Goal: Task Accomplishment & Management: Use online tool/utility

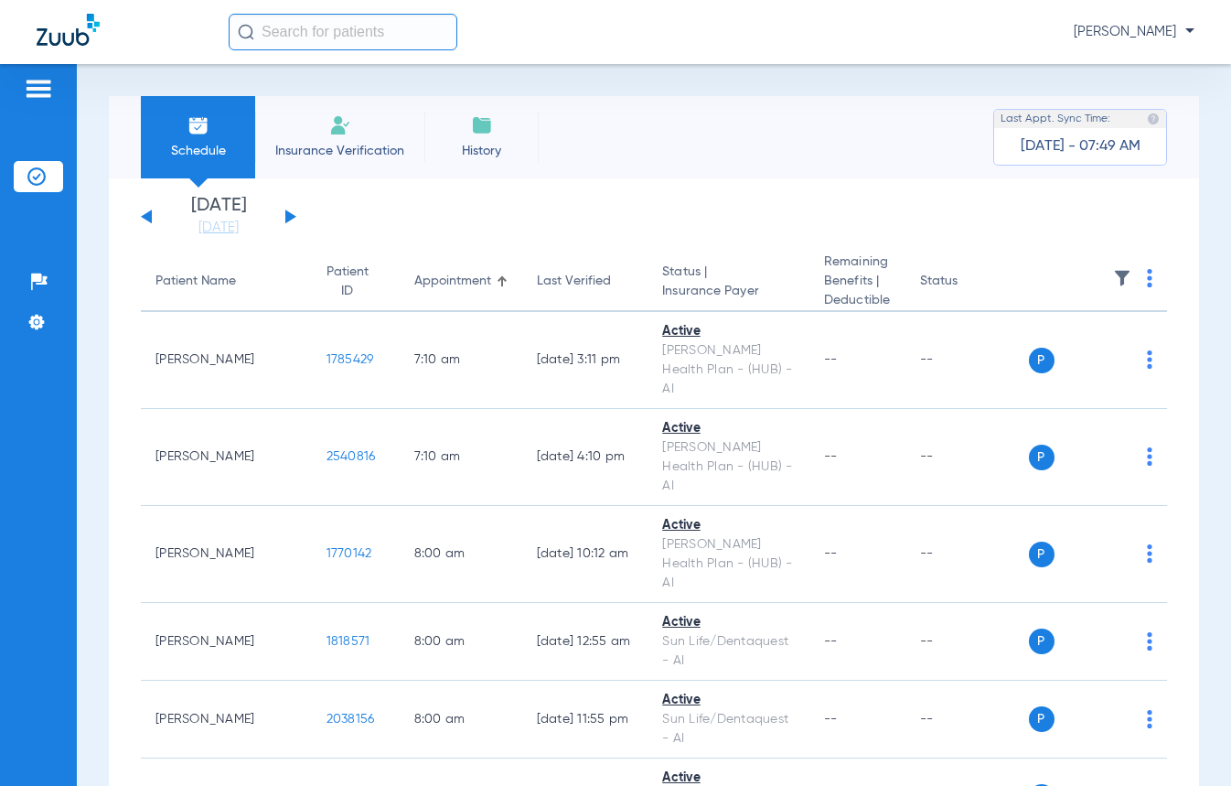
click at [282, 212] on div "[DATE] [DATE] [DATE] [DATE] [DATE] [DATE] [DATE] [DATE] [DATE] [DATE] [DATE] [D…" at bounding box center [218, 217] width 155 height 40
click at [292, 220] on div "[DATE] [DATE] [DATE] [DATE] [DATE] [DATE] [DATE] [DATE] [DATE] [DATE] [DATE] [D…" at bounding box center [218, 217] width 155 height 40
click at [288, 219] on button at bounding box center [290, 216] width 11 height 14
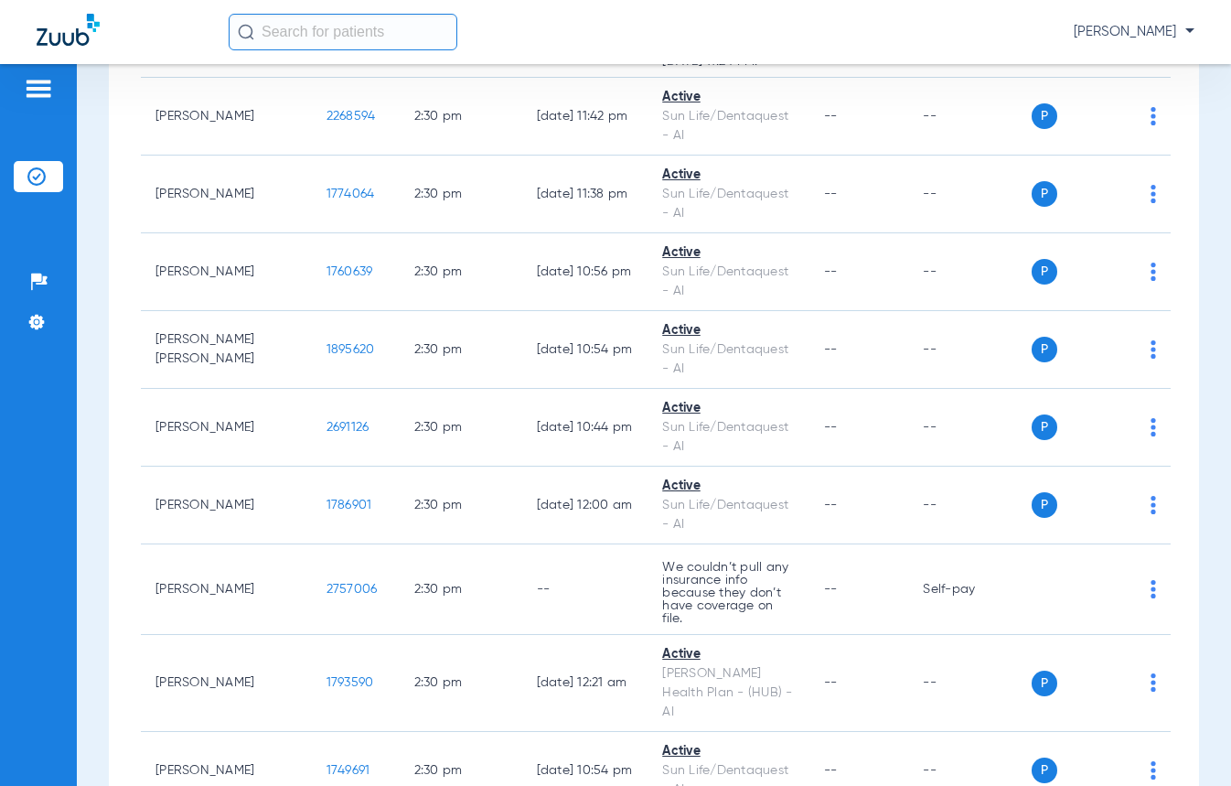
scroll to position [20579, 0]
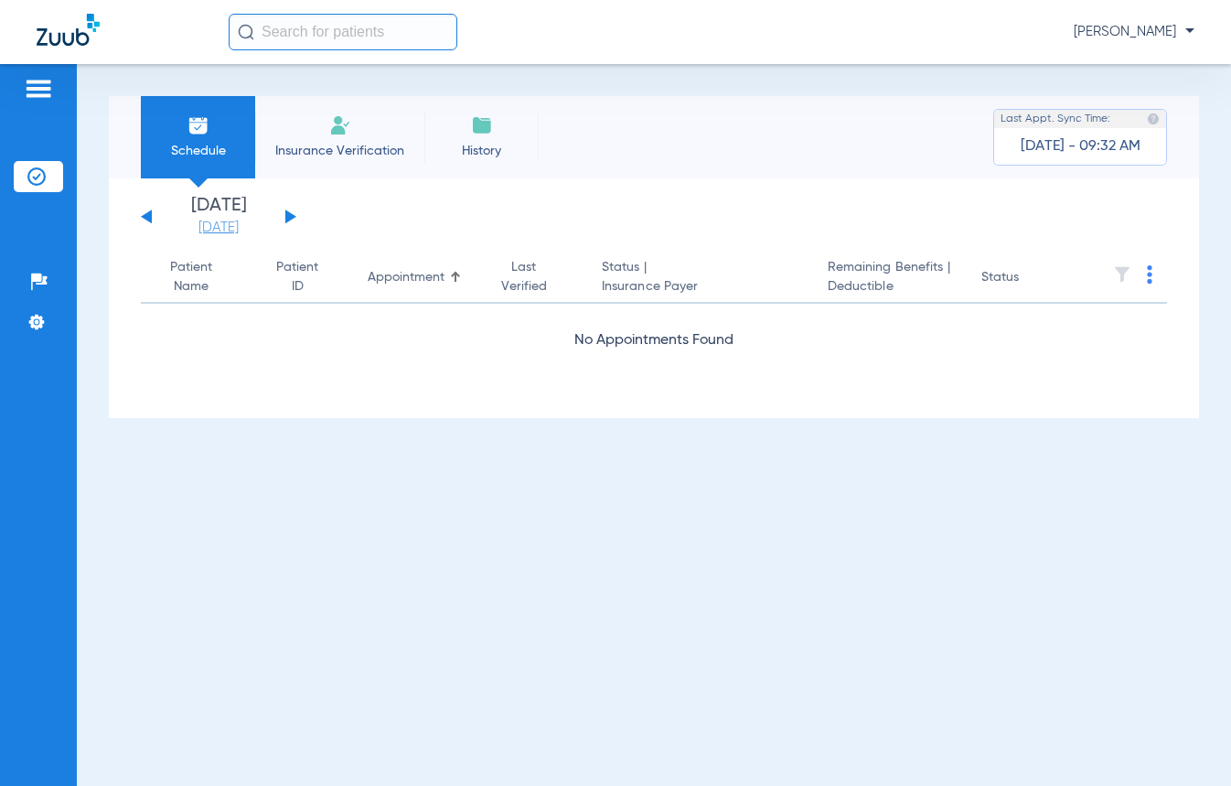
click at [209, 231] on link "[DATE]" at bounding box center [219, 228] width 110 height 18
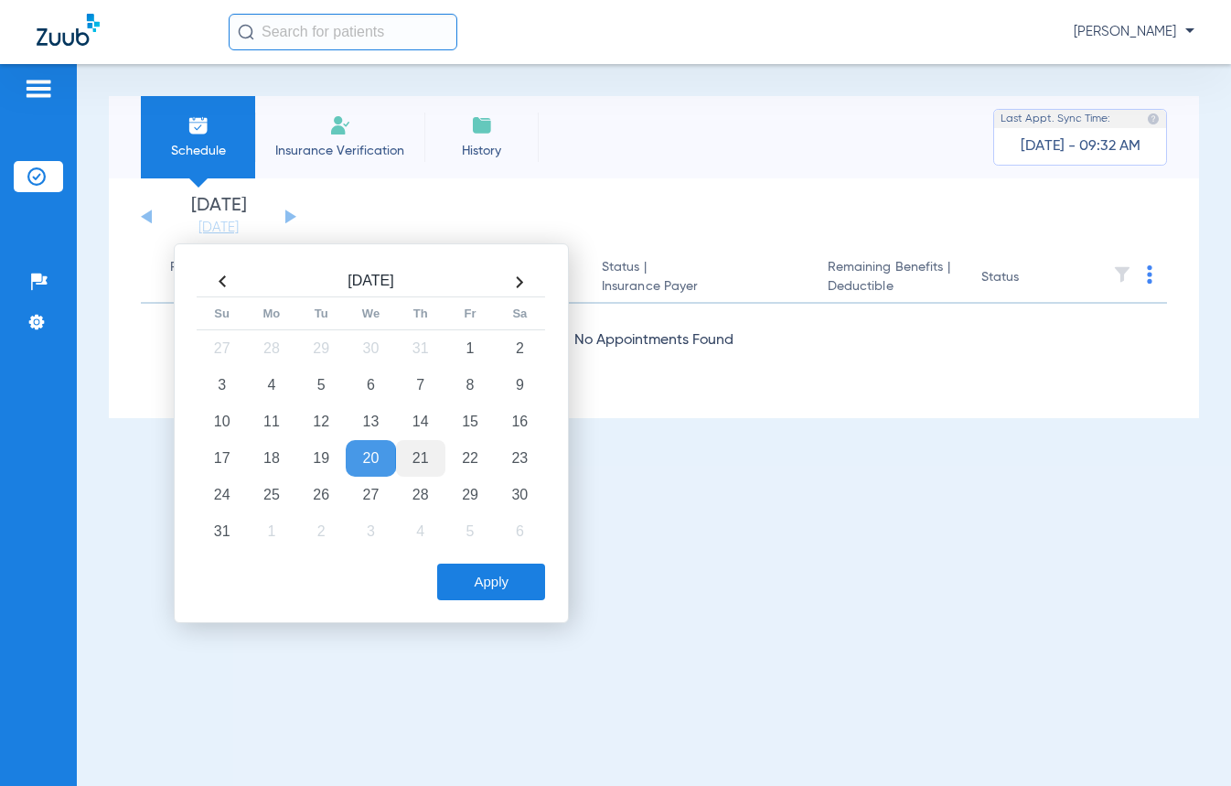
click at [425, 462] on td "21" at bounding box center [420, 458] width 49 height 37
click at [499, 589] on button "Apply" at bounding box center [491, 581] width 108 height 37
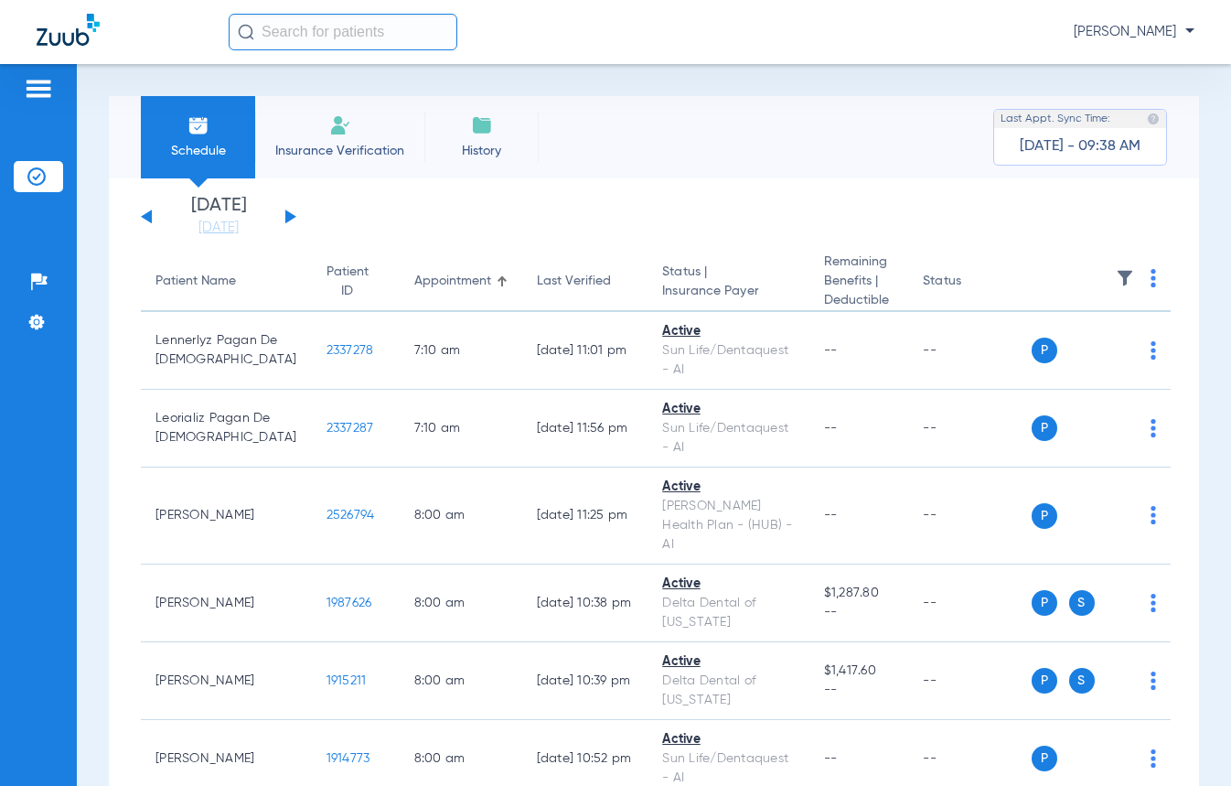
click at [1116, 276] on img at bounding box center [1125, 278] width 18 height 18
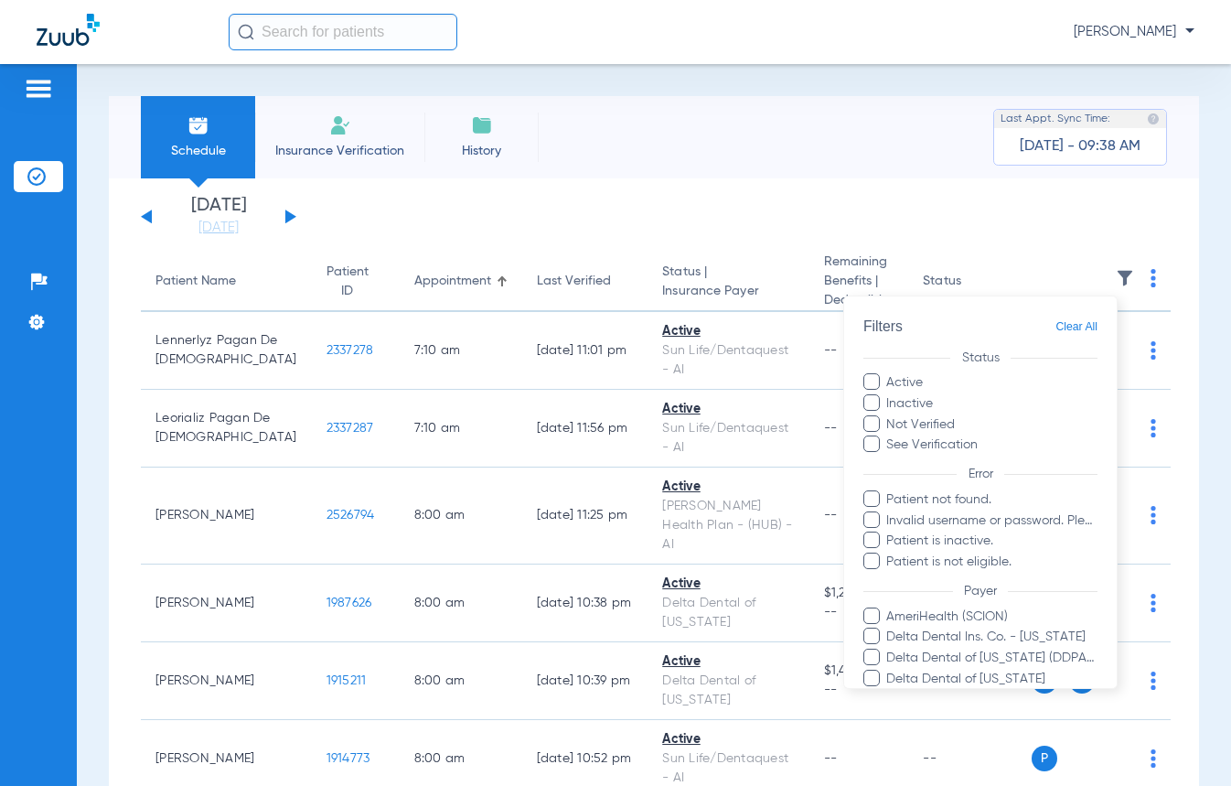
drag, startPoint x: 876, startPoint y: 403, endPoint x: 863, endPoint y: 408, distance: 13.6
click at [876, 404] on span at bounding box center [871, 401] width 16 height 16
click at [936, 396] on input "Inactive" at bounding box center [936, 396] width 0 height 0
click at [869, 423] on span at bounding box center [871, 422] width 16 height 16
click at [958, 417] on input "Not Verified" at bounding box center [958, 417] width 0 height 0
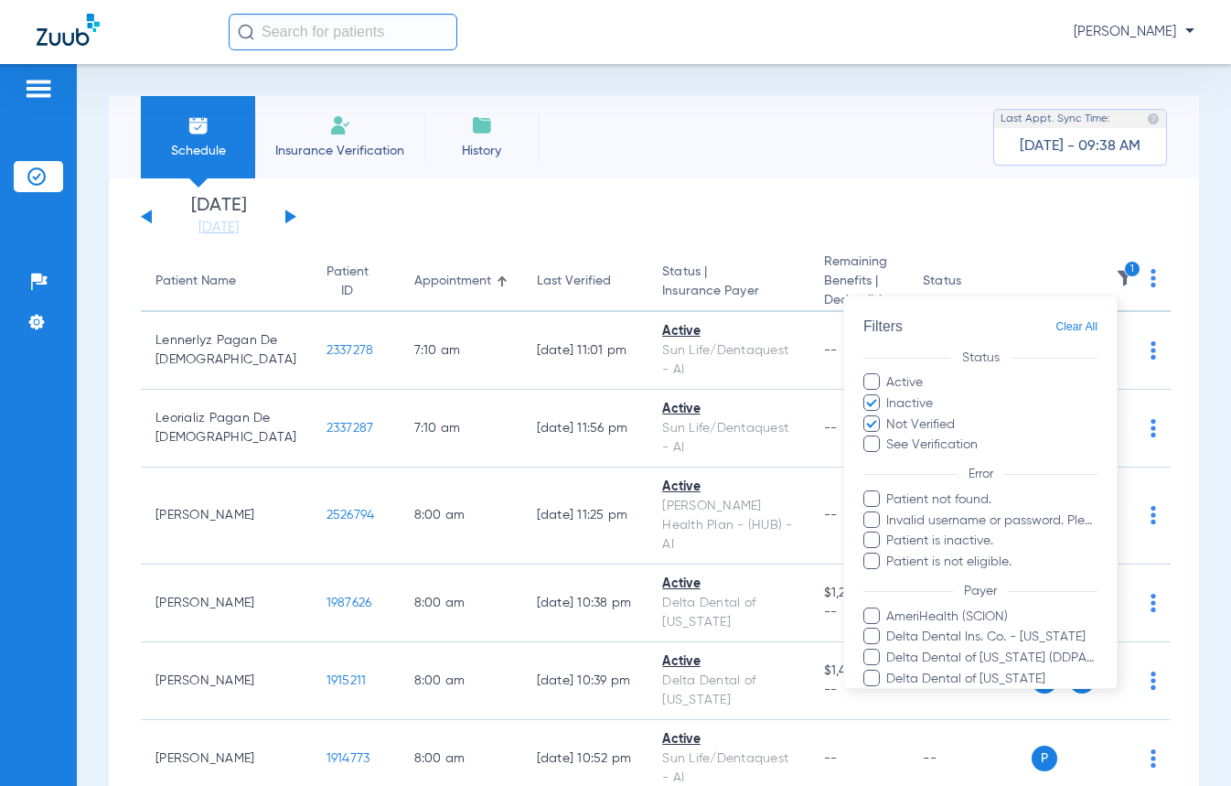
click at [871, 499] on span at bounding box center [871, 497] width 16 height 16
click at [889, 511] on input "Patient not found." at bounding box center [889, 511] width 0 height 0
click at [875, 534] on span at bounding box center [871, 539] width 16 height 16
click at [889, 553] on input "Patient is inactive." at bounding box center [889, 553] width 0 height 0
click at [871, 555] on span at bounding box center [871, 560] width 16 height 16
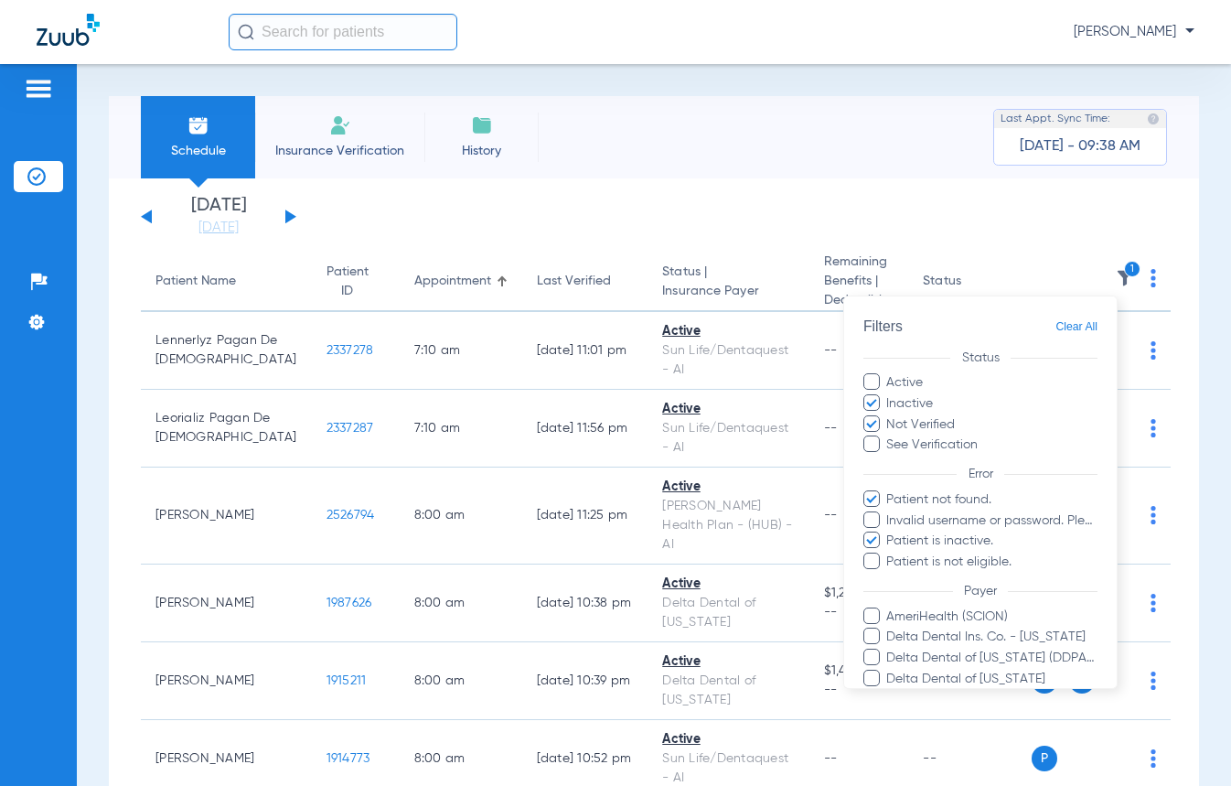
click at [889, 574] on input "Patient is not eligible." at bounding box center [889, 574] width 0 height 0
click at [876, 563] on span at bounding box center [871, 560] width 16 height 16
click at [889, 574] on input "Patient is not eligible." at bounding box center [889, 574] width 0 height 0
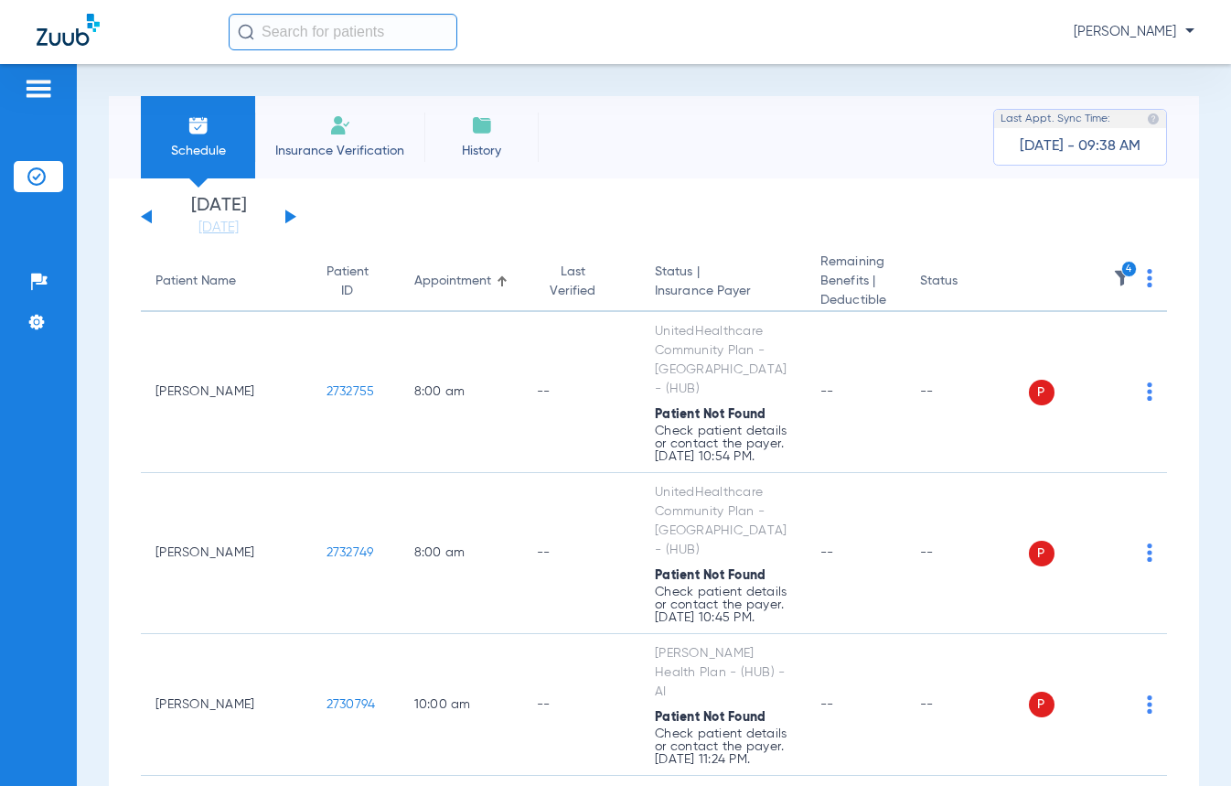
click at [1113, 275] on img at bounding box center [1122, 278] width 18 height 18
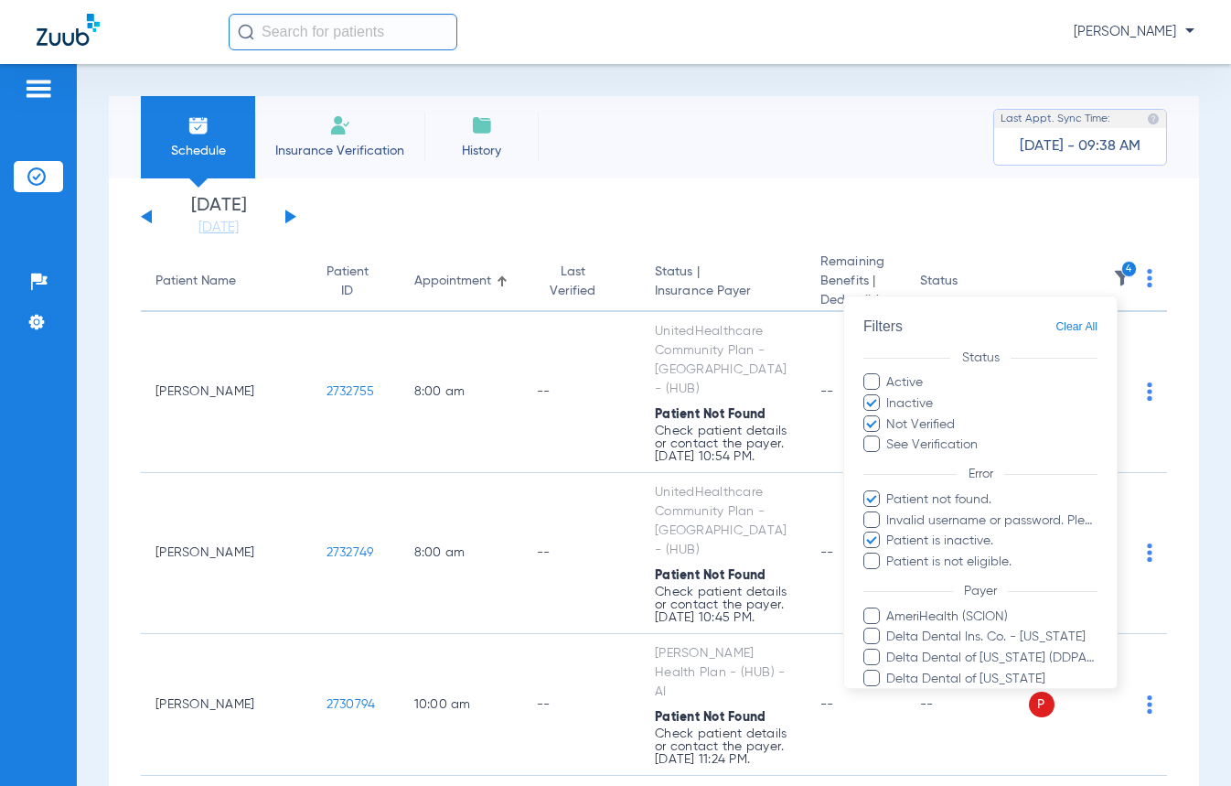
click at [870, 404] on span at bounding box center [871, 401] width 16 height 16
click at [936, 396] on input "Inactive" at bounding box center [936, 396] width 0 height 0
click at [868, 424] on span at bounding box center [871, 422] width 16 height 16
click at [958, 417] on input "Not Verified" at bounding box center [958, 417] width 0 height 0
click at [870, 502] on span at bounding box center [871, 497] width 16 height 16
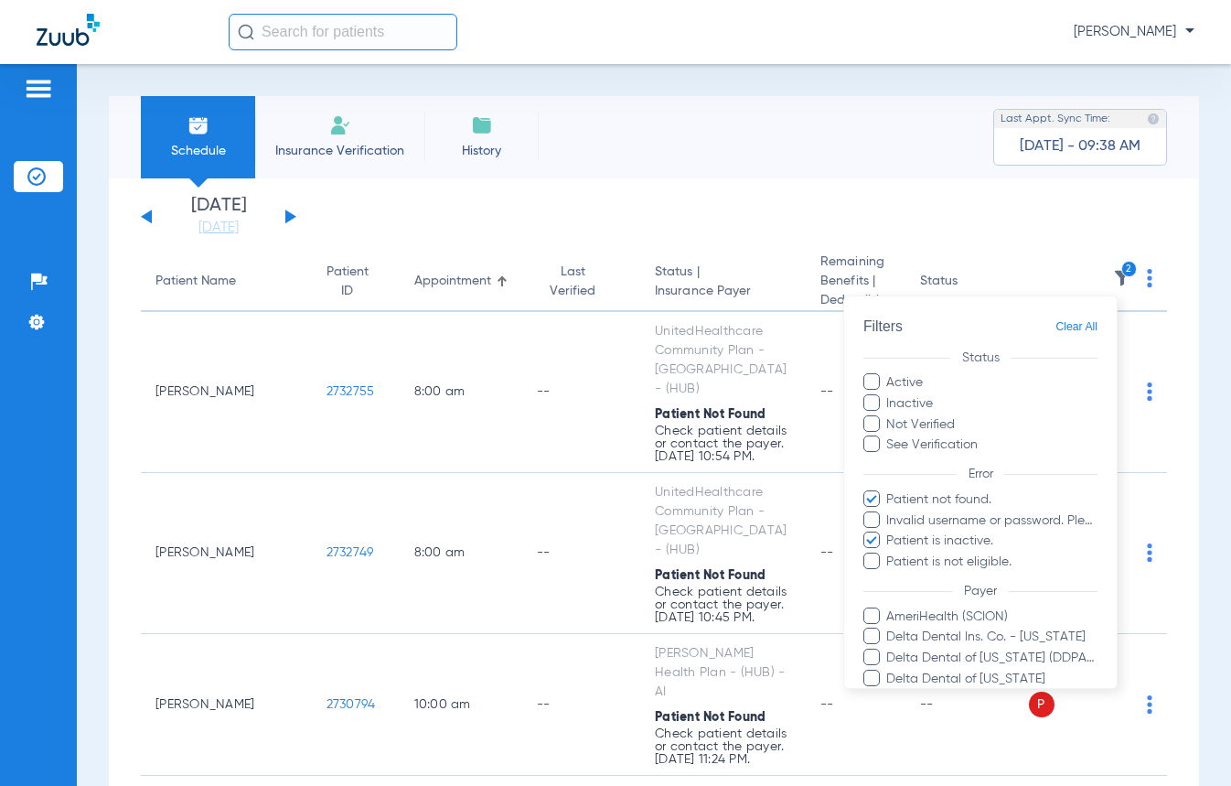
click at [889, 511] on input "Patient not found." at bounding box center [889, 511] width 0 height 0
click at [871, 542] on span at bounding box center [871, 539] width 16 height 16
click at [889, 553] on input "Patient is inactive." at bounding box center [889, 553] width 0 height 0
